Goal: Transaction & Acquisition: Purchase product/service

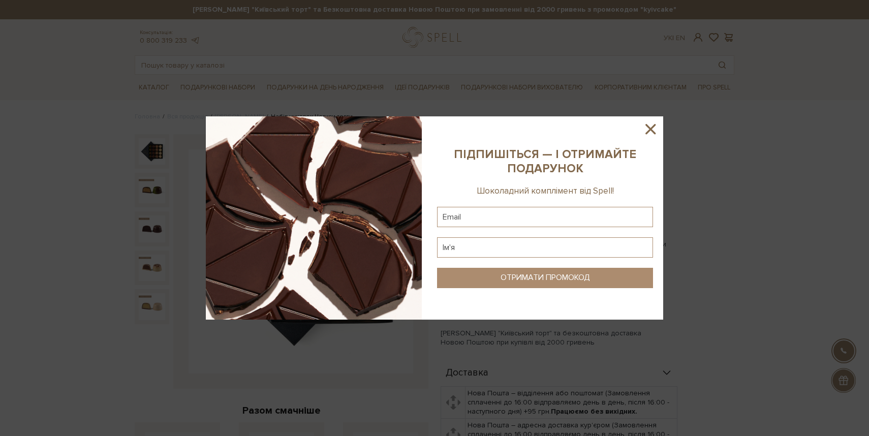
click at [648, 129] on icon at bounding box center [650, 128] width 17 height 17
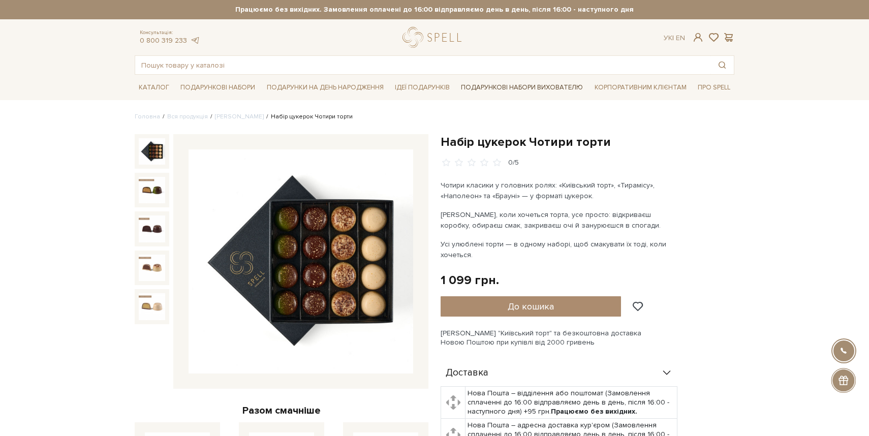
click at [550, 84] on link "Подарункові набори вихователю" at bounding box center [522, 87] width 130 height 17
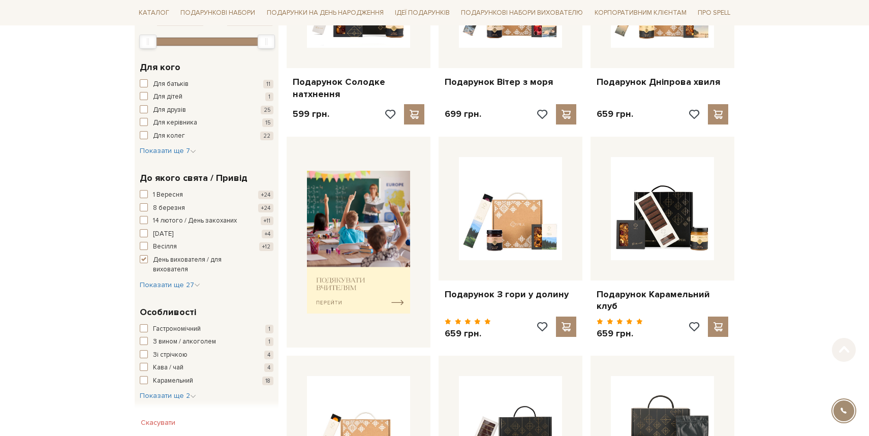
scroll to position [584, 0]
